Goal: Task Accomplishment & Management: Manage account settings

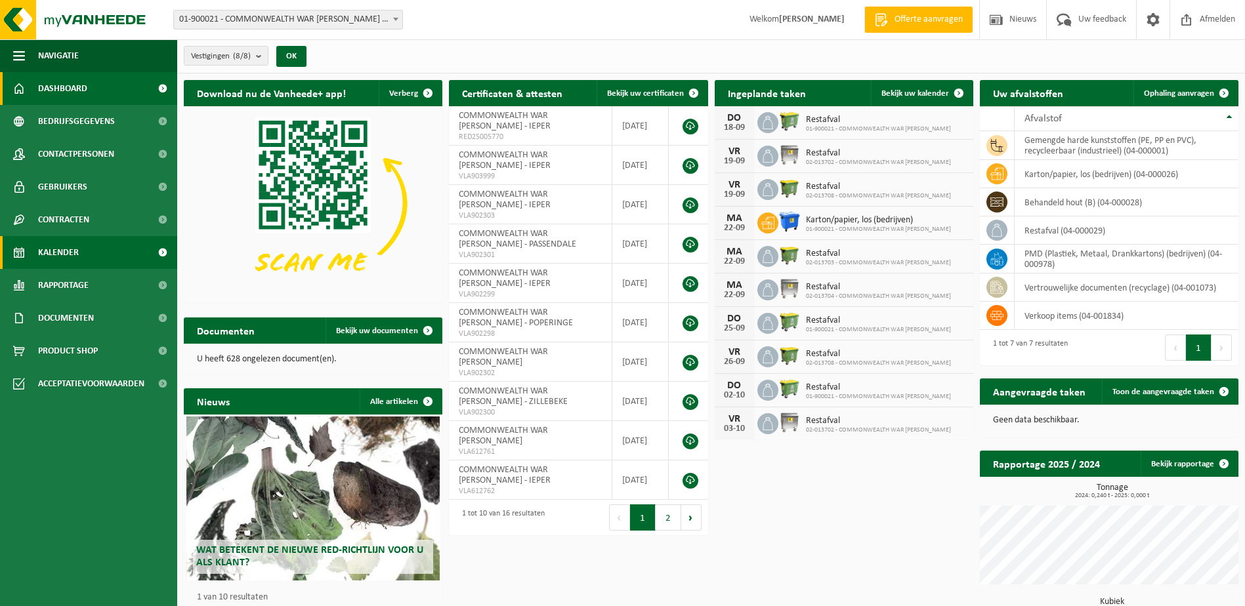
click at [52, 248] on span "Kalender" at bounding box center [58, 252] width 41 height 33
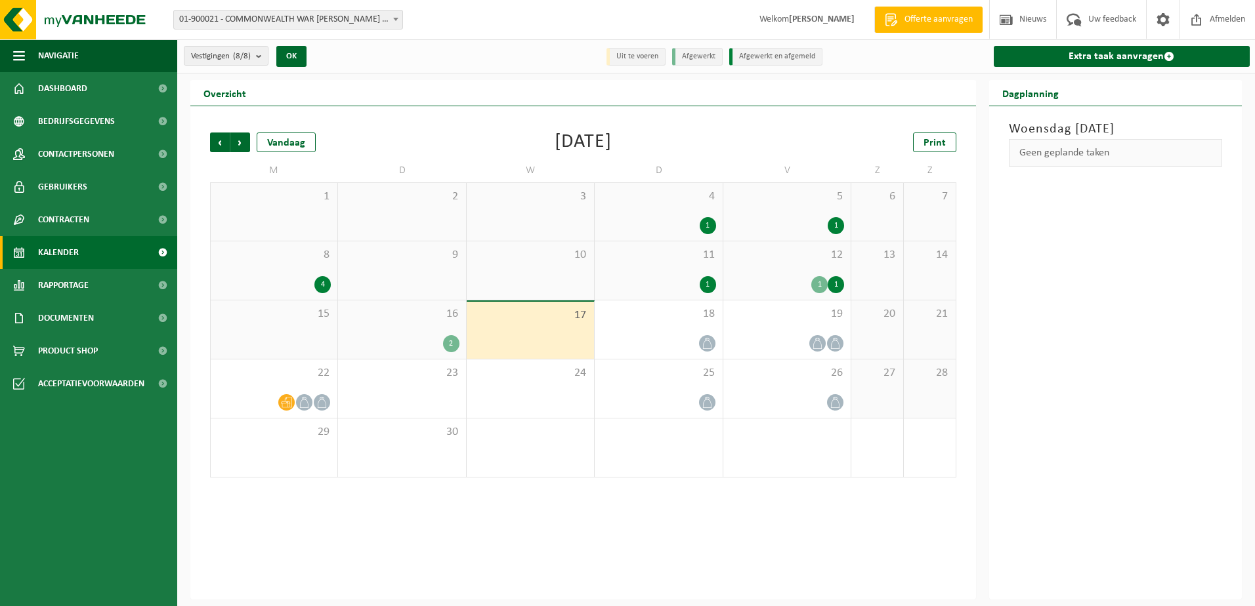
click at [390, 334] on div "16 2" at bounding box center [401, 330] width 127 height 58
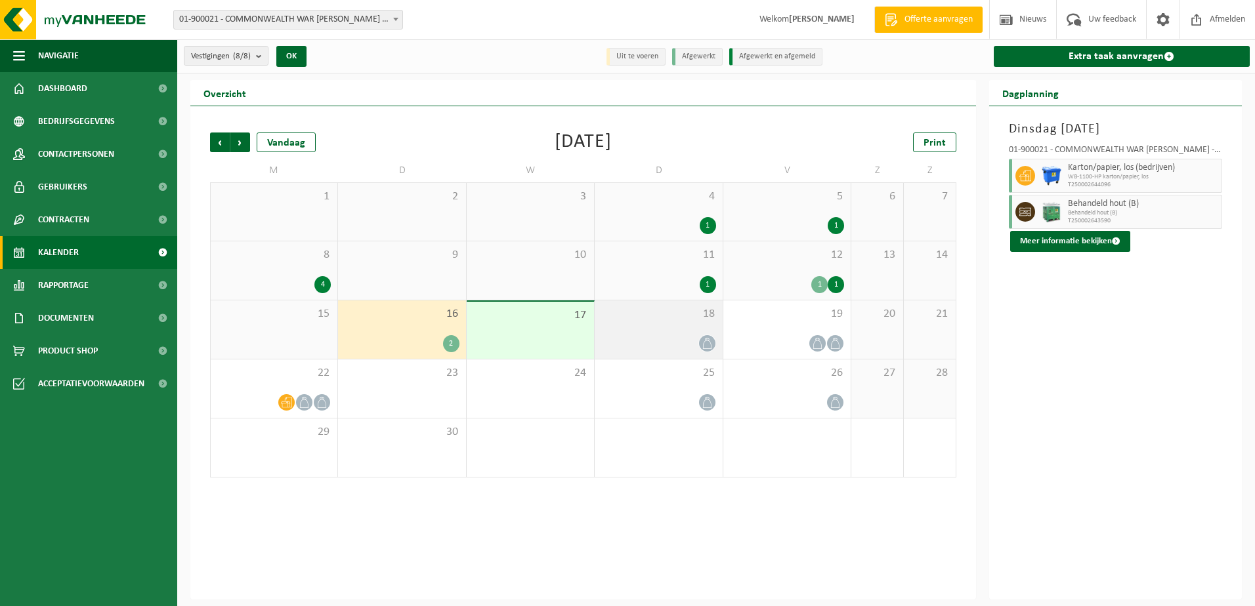
click at [666, 335] on div at bounding box center [658, 344] width 114 height 18
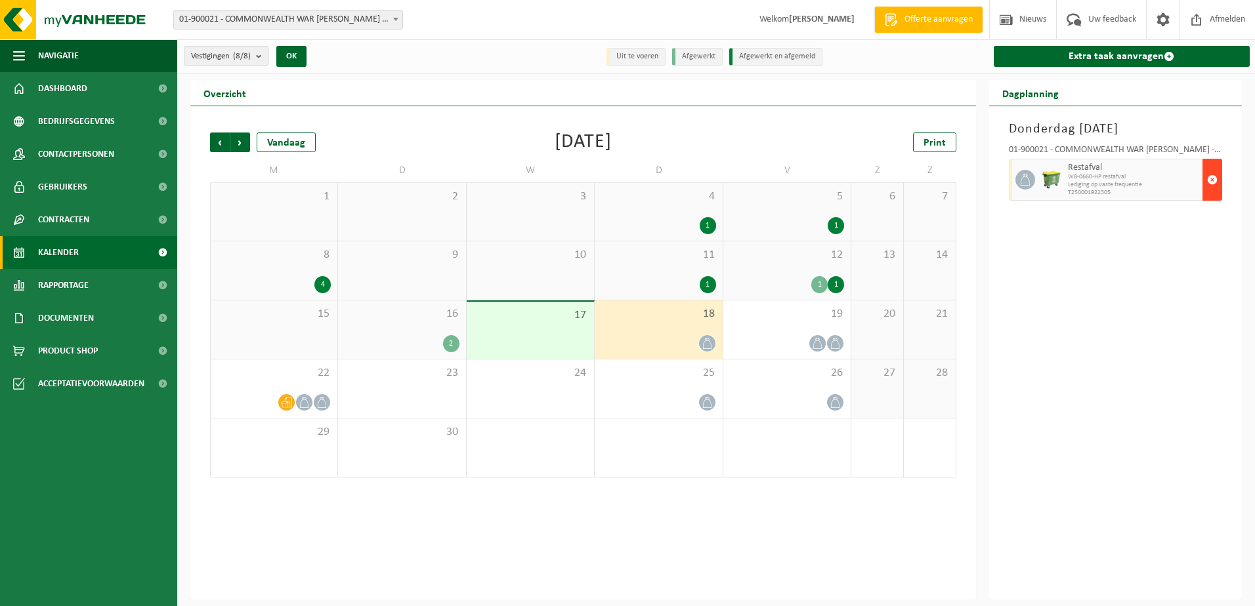
click at [1213, 180] on span "button" at bounding box center [1212, 180] width 11 height 26
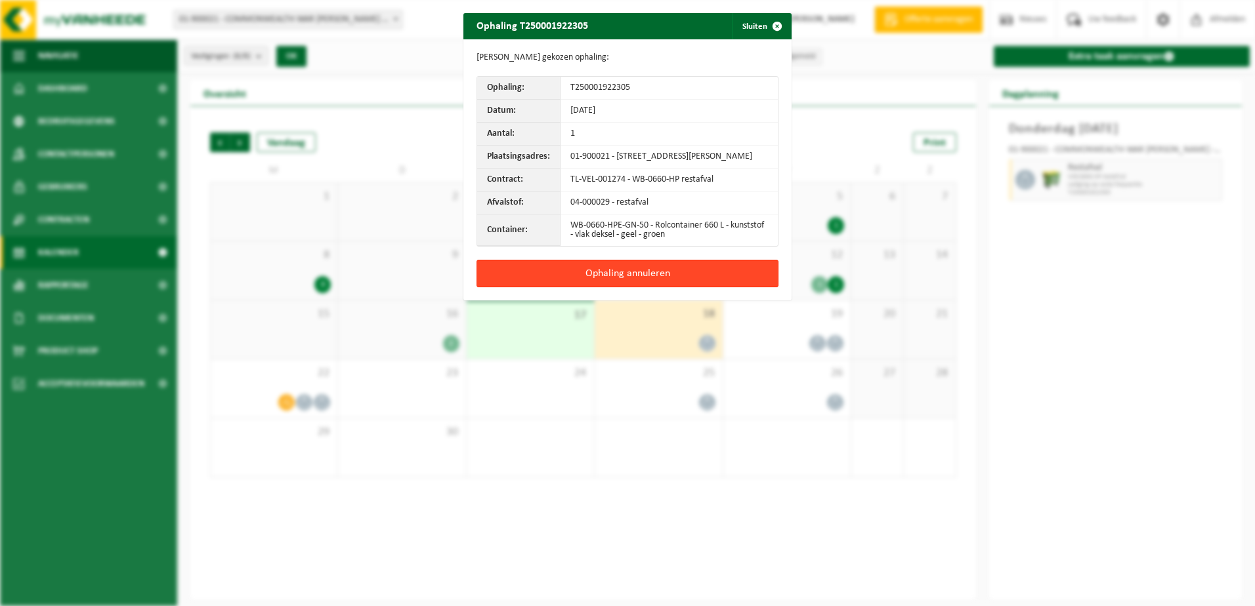
click at [603, 287] on button "Ophaling annuleren" at bounding box center [627, 274] width 302 height 28
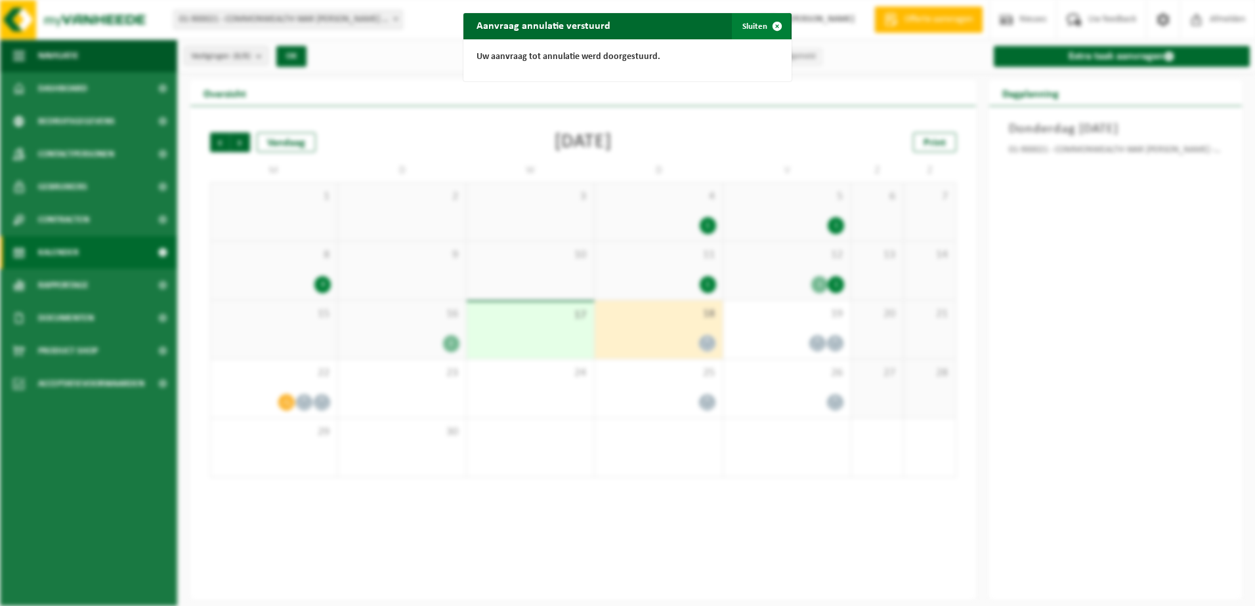
click at [751, 22] on button "Sluiten" at bounding box center [761, 26] width 58 height 26
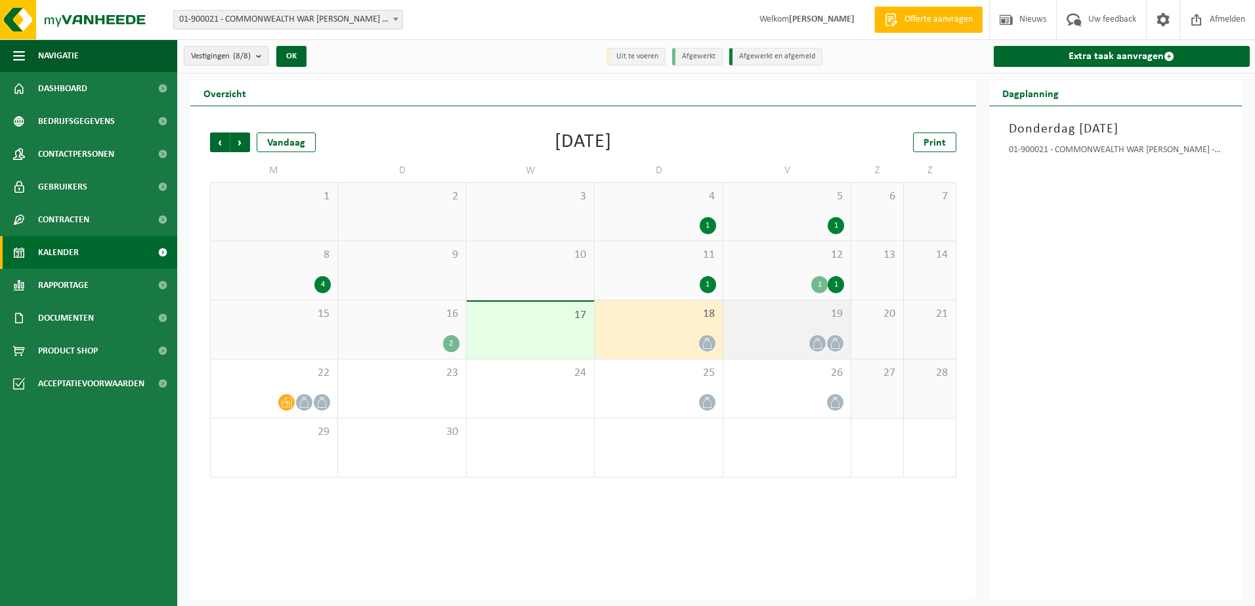
click at [790, 336] on div at bounding box center [787, 344] width 114 height 18
